Goal: Information Seeking & Learning: Learn about a topic

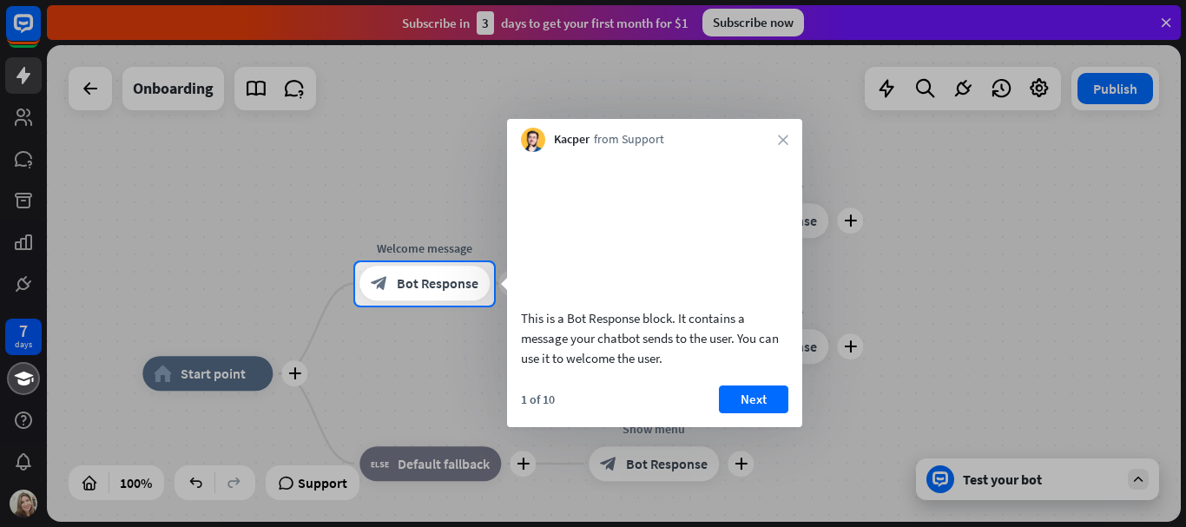
click at [748, 413] on button "Next" at bounding box center [753, 399] width 69 height 28
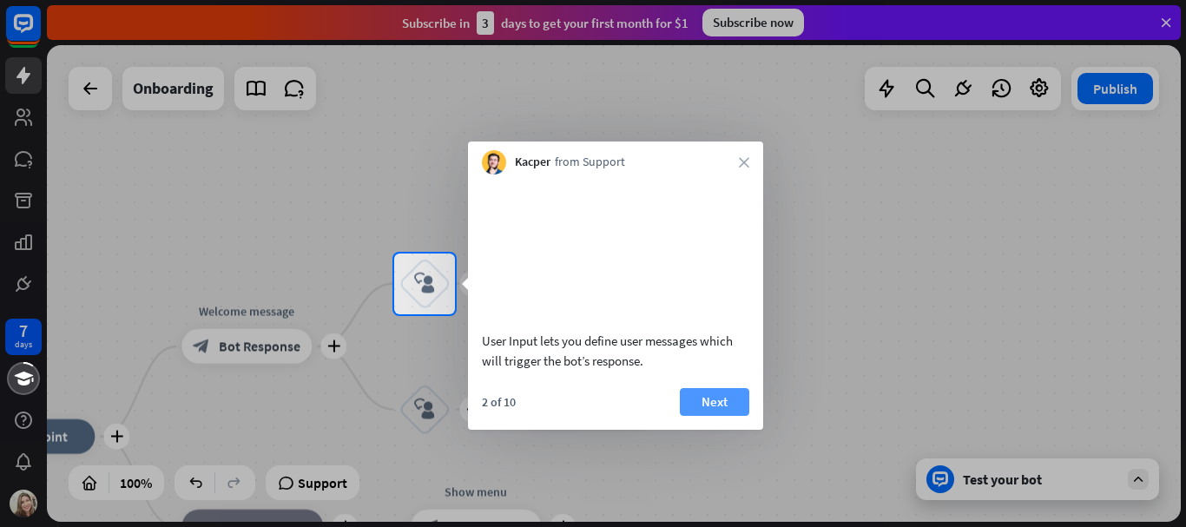
click at [717, 404] on button "Next" at bounding box center [714, 402] width 69 height 28
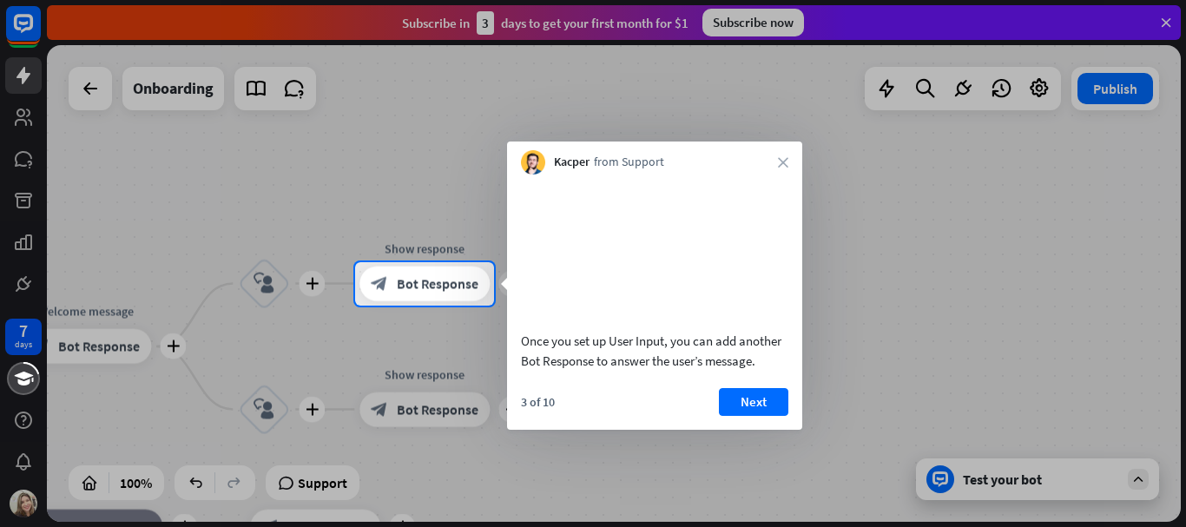
click at [738, 404] on button "Next" at bounding box center [753, 402] width 69 height 28
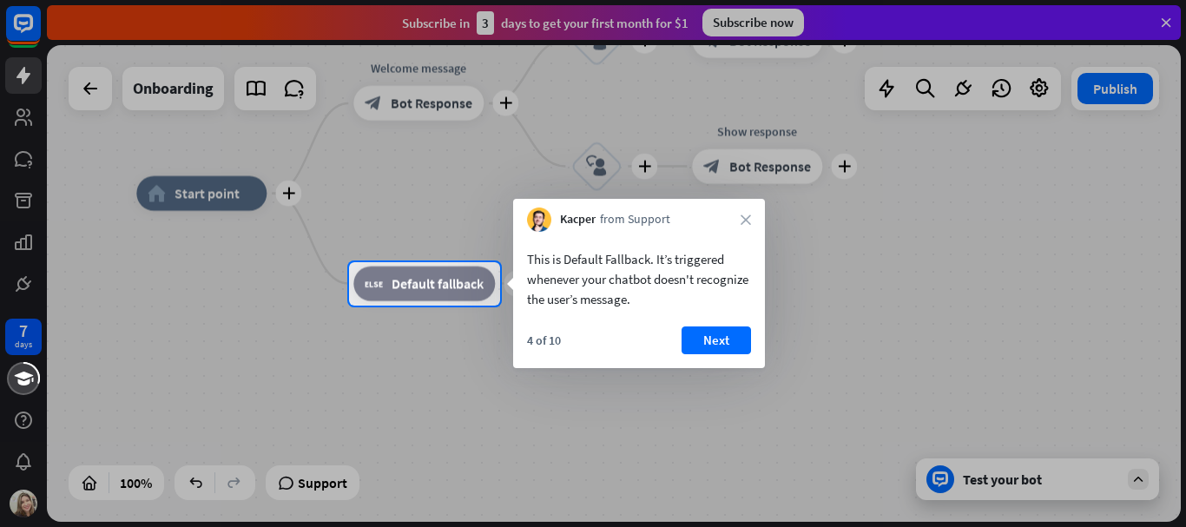
click at [722, 356] on div "4 of 10 Next" at bounding box center [639, 347] width 252 height 42
click at [713, 345] on button "Next" at bounding box center [715, 340] width 69 height 28
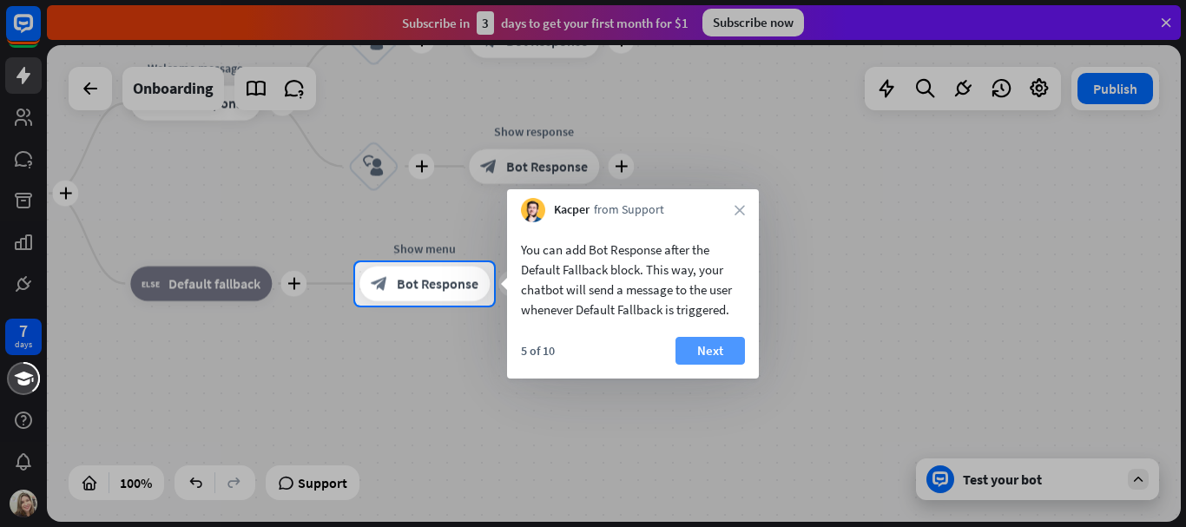
click at [721, 349] on button "Next" at bounding box center [709, 351] width 69 height 28
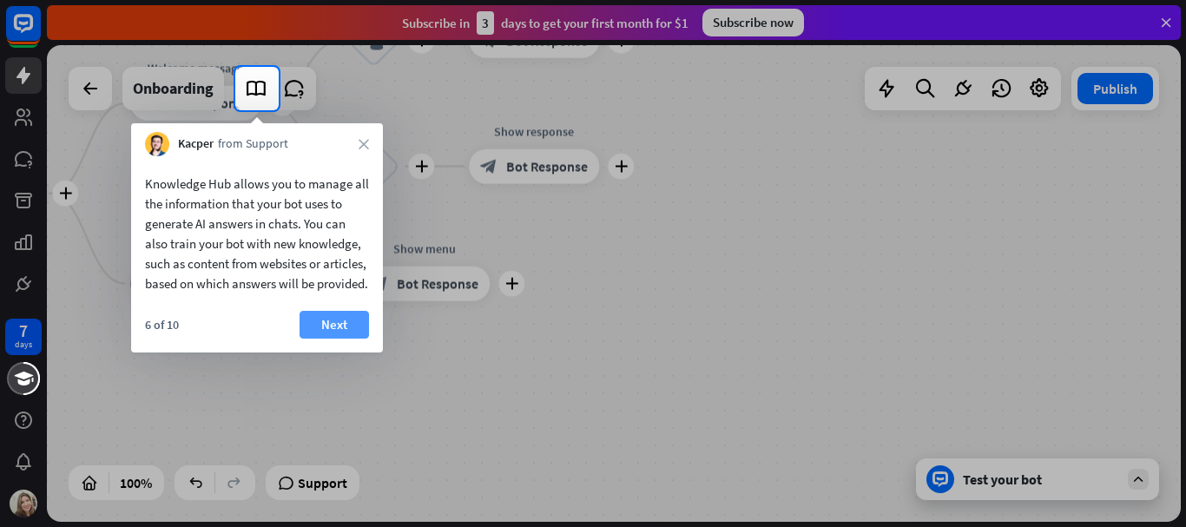
click at [347, 339] on button "Next" at bounding box center [333, 325] width 69 height 28
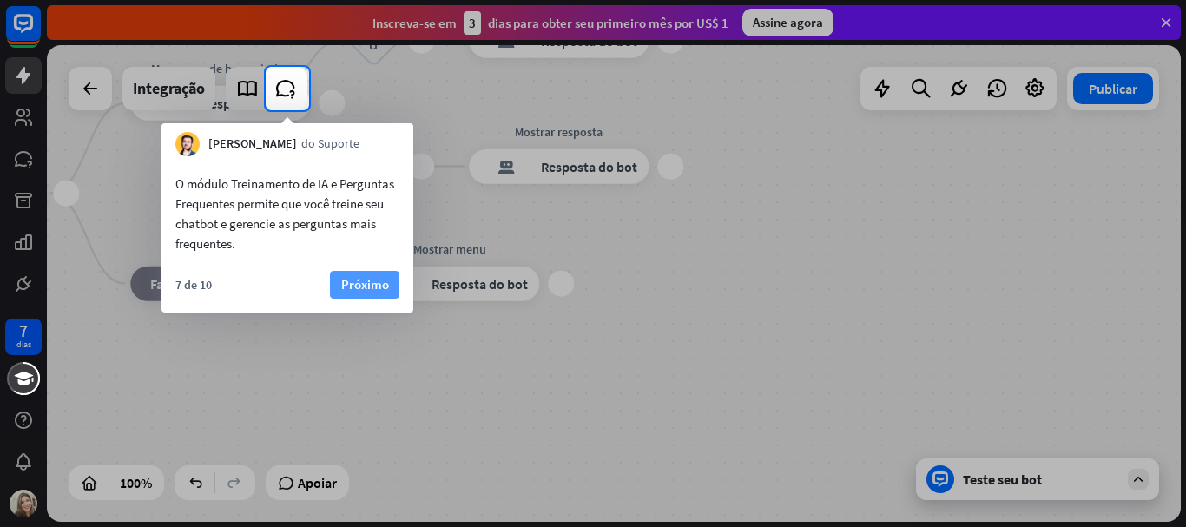
click at [370, 287] on font "Próximo" at bounding box center [365, 284] width 48 height 16
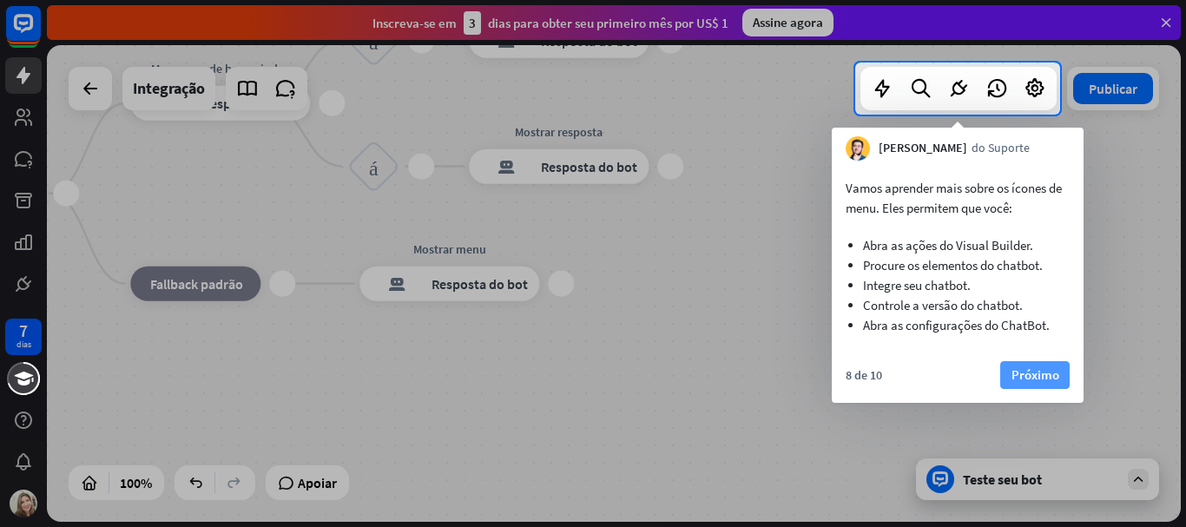
click at [1035, 385] on font "Próximo" at bounding box center [1035, 375] width 48 height 24
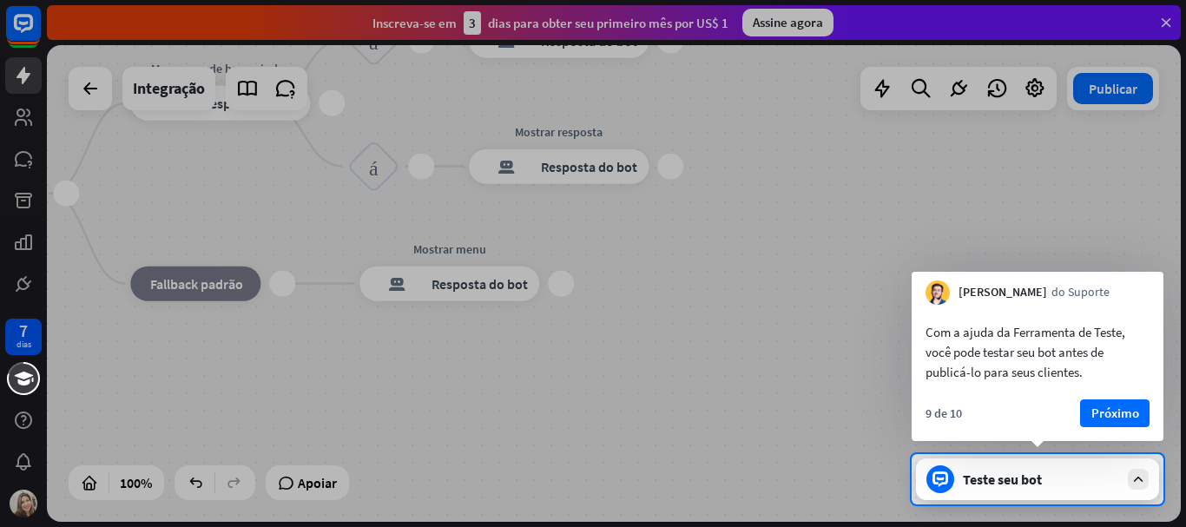
click at [1035, 385] on div "Com a ajuda da Ferramenta de Teste, você pode testar seu bot antes de publicá-l…" at bounding box center [1037, 348] width 252 height 86
click at [1105, 416] on font "Próximo" at bounding box center [1115, 412] width 48 height 16
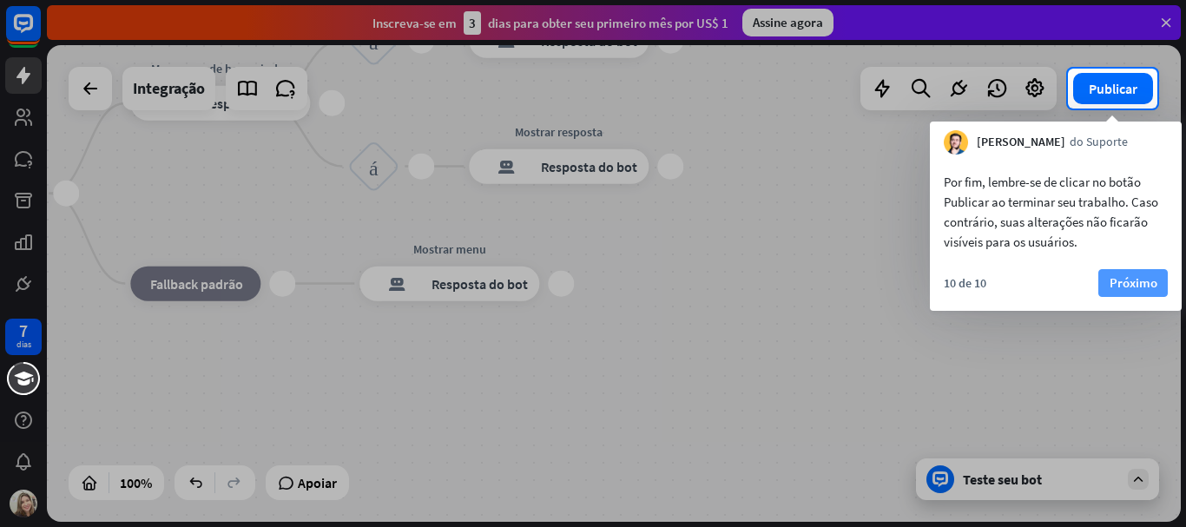
click at [1122, 286] on font "Próximo" at bounding box center [1133, 282] width 48 height 16
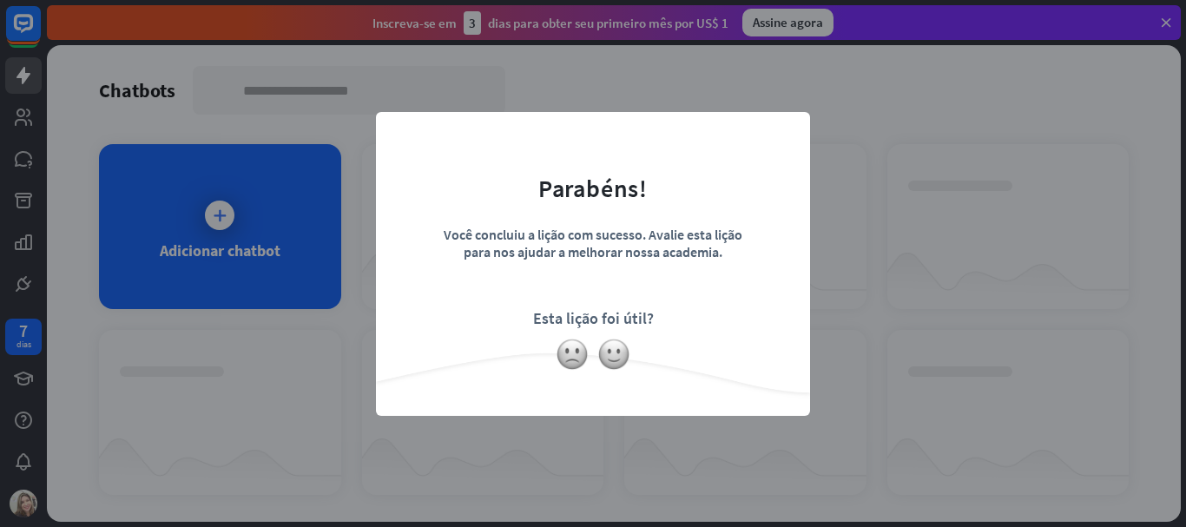
click at [707, 297] on form "Parabéns! Você concluiu a lição com sucesso. Avalie esta lição para nos ajudar …" at bounding box center [593, 237] width 391 height 207
click at [667, 145] on form "Parabéns! Você concluiu a lição com sucesso. Avalie esta lição para nos ajudar …" at bounding box center [593, 237] width 391 height 207
click at [596, 88] on div "fechar Parabéns! Você concluiu a lição com sucesso. Avalie esta lição para nos …" at bounding box center [593, 263] width 1186 height 527
click at [609, 354] on img at bounding box center [613, 354] width 33 height 33
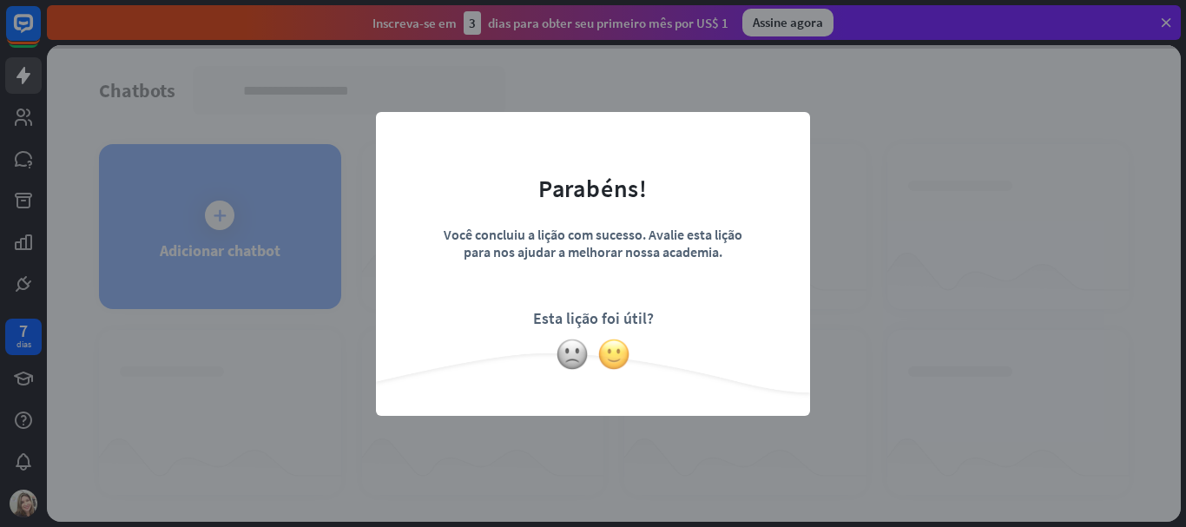
click at [615, 361] on img at bounding box center [613, 354] width 33 height 33
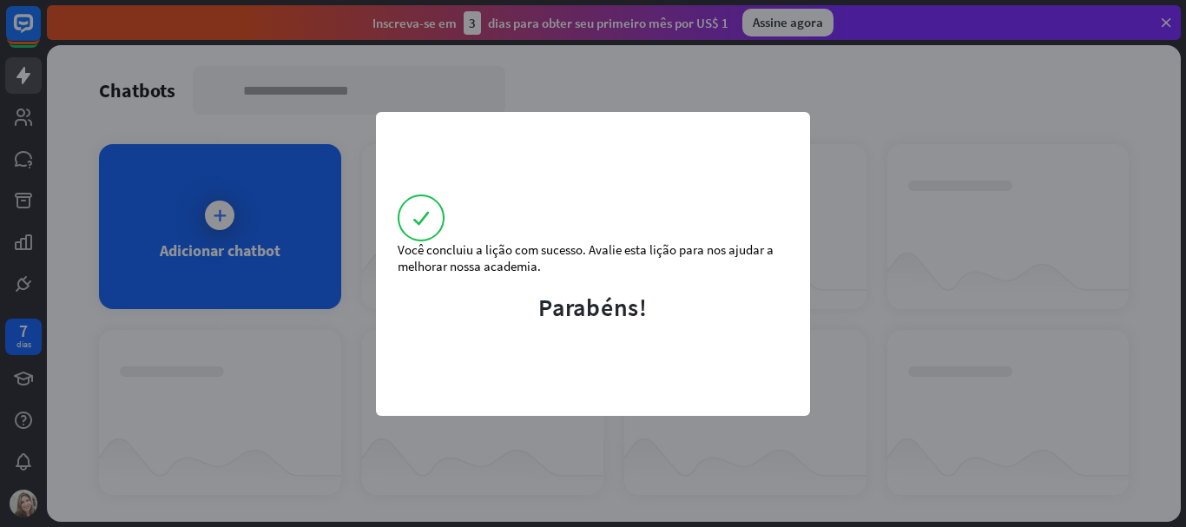
click at [614, 361] on div "Você concluiu a lição com sucesso. Avalie esta lição para nos ajudar a melhorar…" at bounding box center [593, 264] width 434 height 304
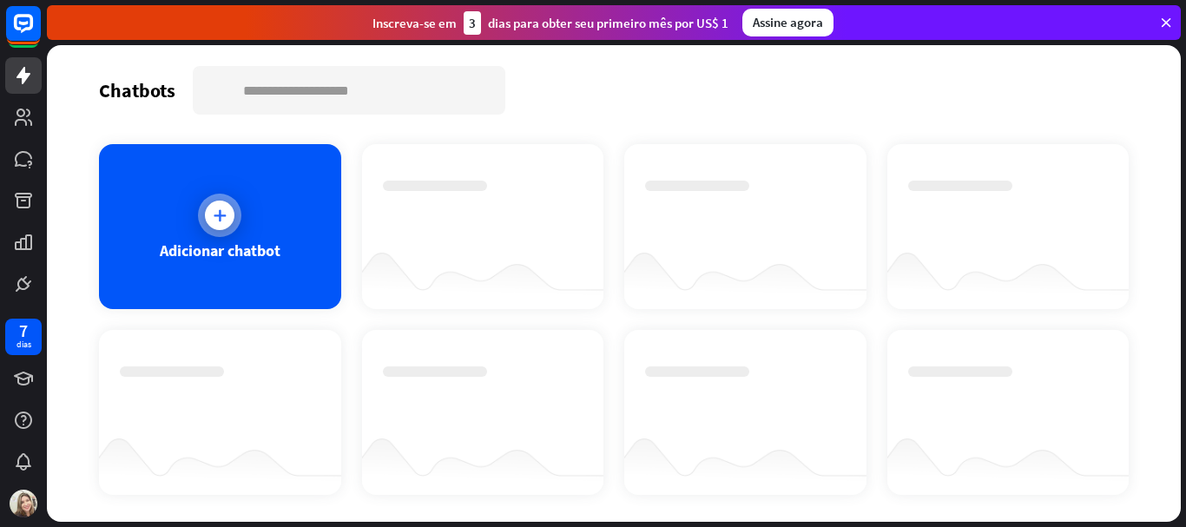
click at [212, 217] on icon at bounding box center [219, 215] width 17 height 17
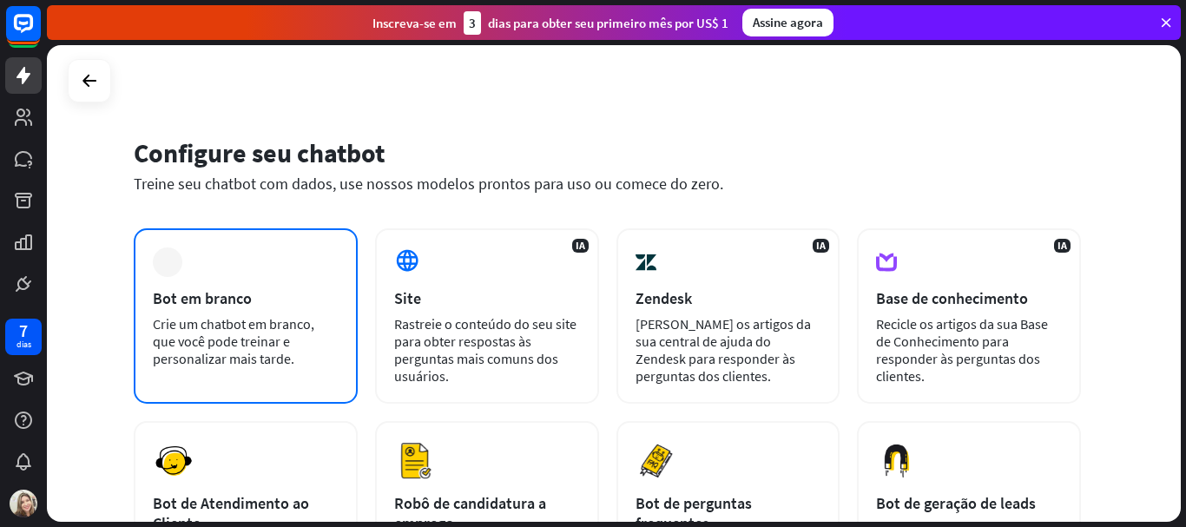
click at [223, 324] on font "Crie um chatbot em branco, que você pode treinar e personalizar mais tarde." at bounding box center [233, 341] width 161 height 52
